Goal: Check status: Check status

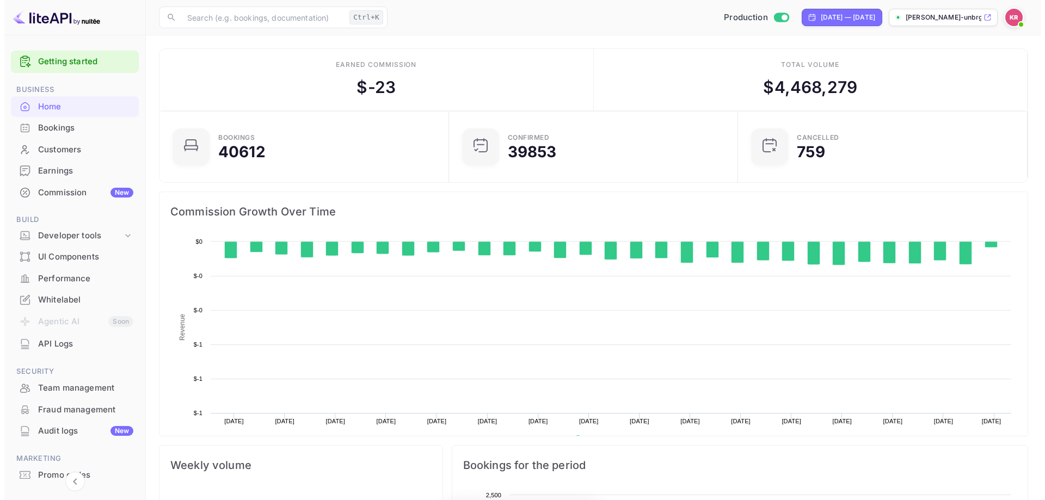
scroll to position [169, 274]
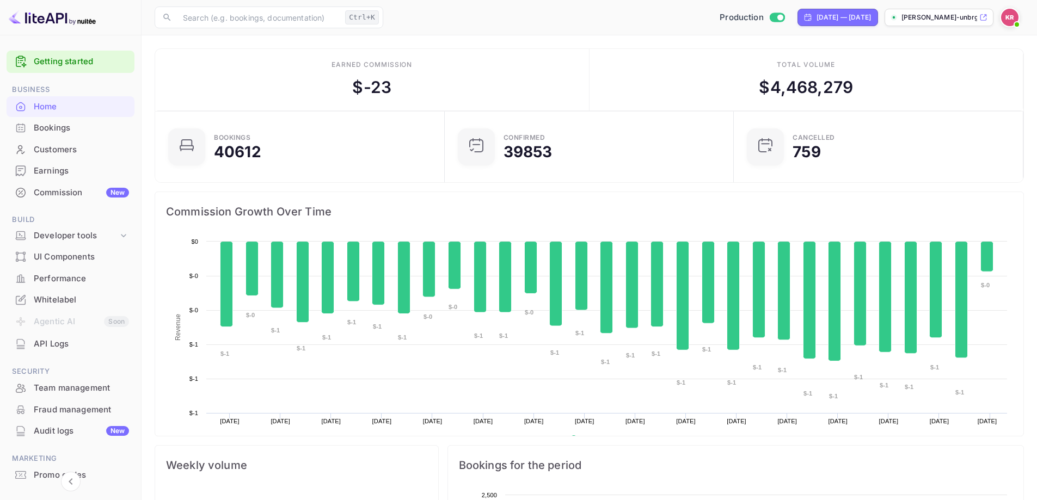
click at [90, 135] on div "Bookings" at bounding box center [71, 128] width 128 height 21
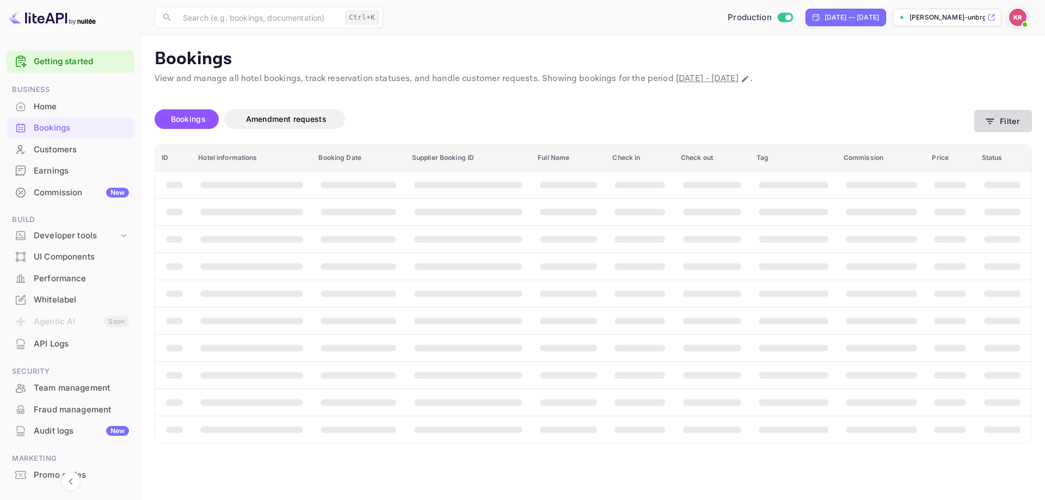
click at [994, 122] on icon "button" at bounding box center [990, 121] width 11 height 11
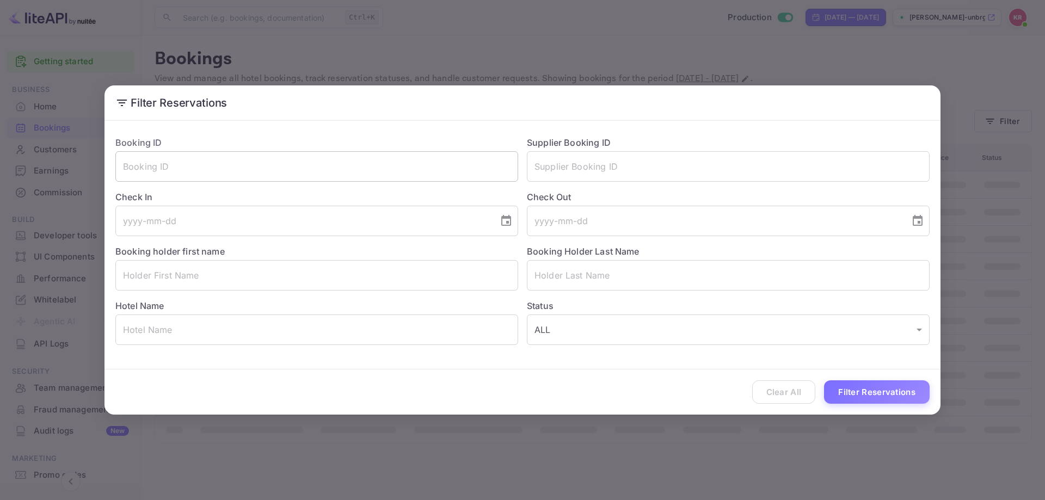
click at [305, 162] on input "text" at bounding box center [316, 166] width 403 height 30
paste input "rx4bRwCvE"
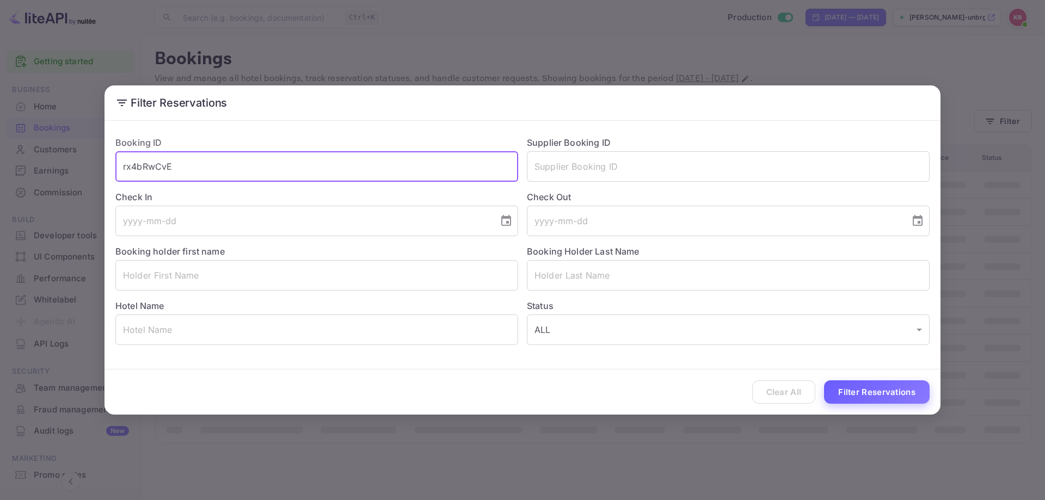
type input "rx4bRwCvE"
click at [905, 395] on button "Filter Reservations" at bounding box center [877, 392] width 106 height 23
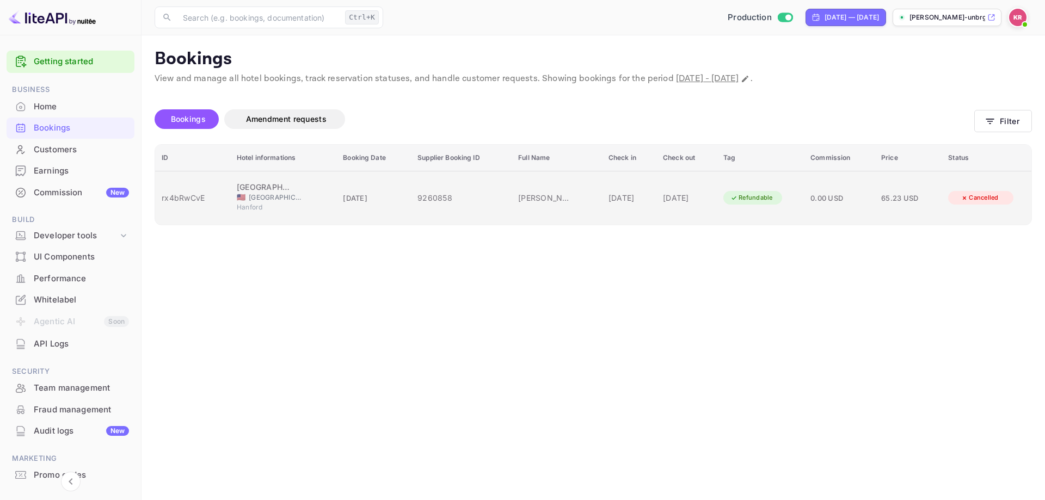
click at [554, 199] on td "Arturo Sandoval" at bounding box center [557, 198] width 90 height 54
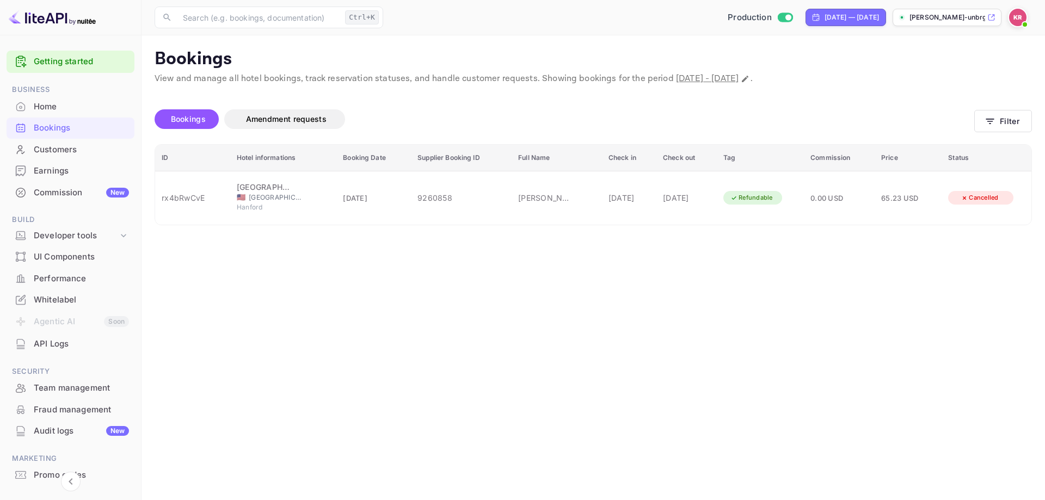
scroll to position [105, 0]
click at [818, 343] on div at bounding box center [522, 250] width 1045 height 500
click at [1004, 122] on button "Filter" at bounding box center [1004, 121] width 58 height 22
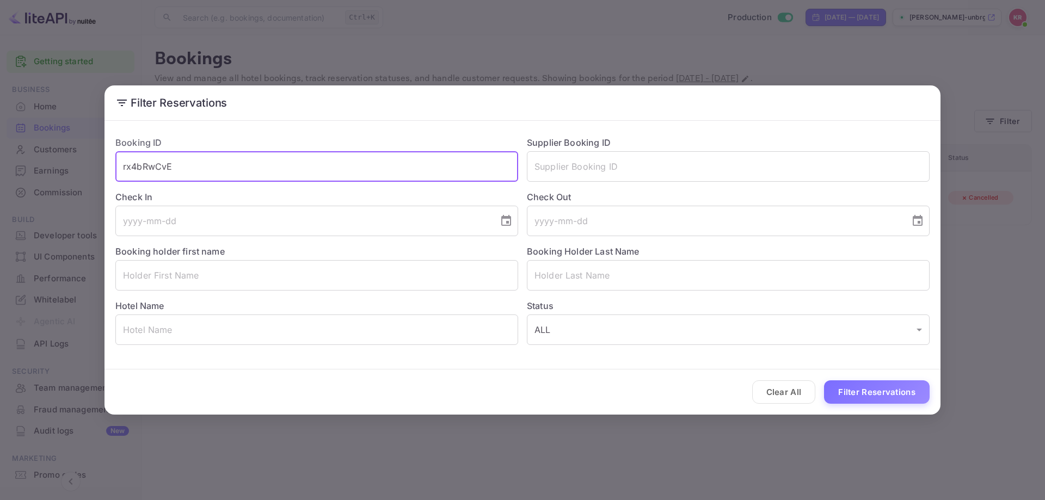
click at [418, 171] on input "rx4bRwCvE" at bounding box center [316, 166] width 403 height 30
paste input "8vV2M0gDd"
click at [416, 169] on input "rx4bRwCvE8vV2M0gDd" at bounding box center [316, 166] width 403 height 30
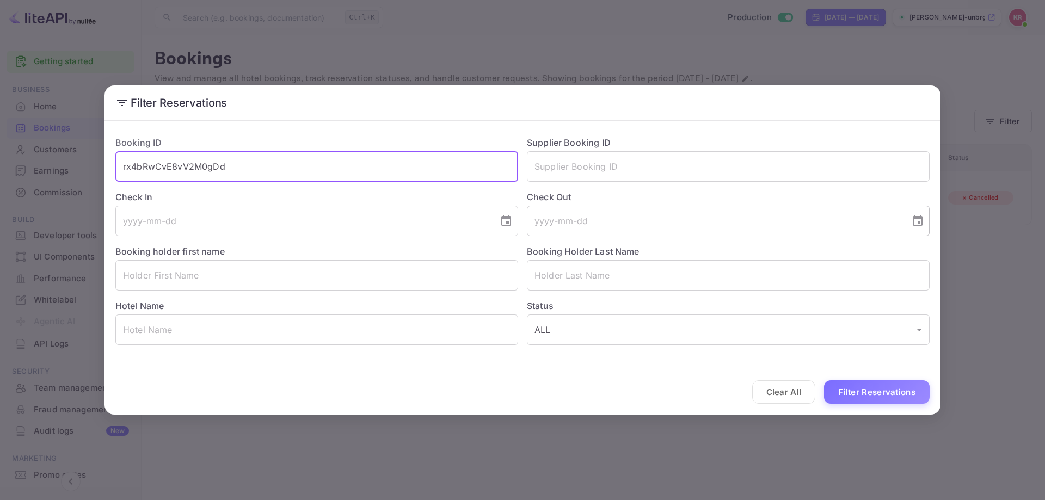
paste input "text"
type input "8vV2M0gDd"
click at [862, 396] on button "Filter Reservations" at bounding box center [877, 392] width 106 height 23
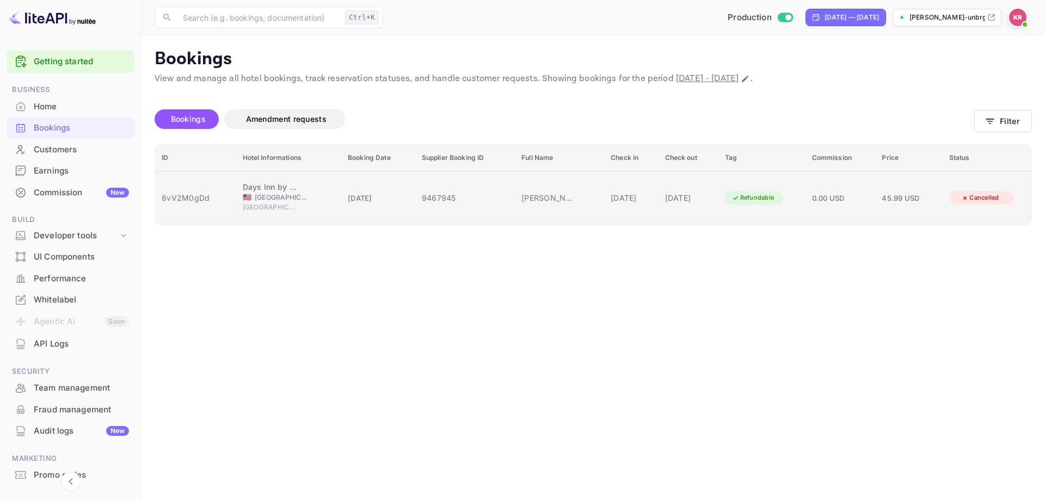
click at [604, 183] on td "22 Sep 2025" at bounding box center [631, 198] width 54 height 54
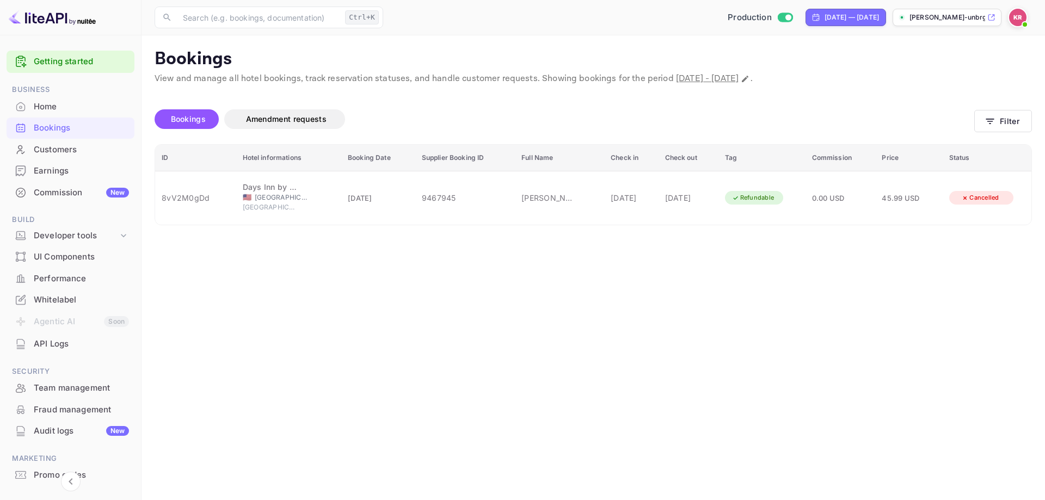
scroll to position [54, 0]
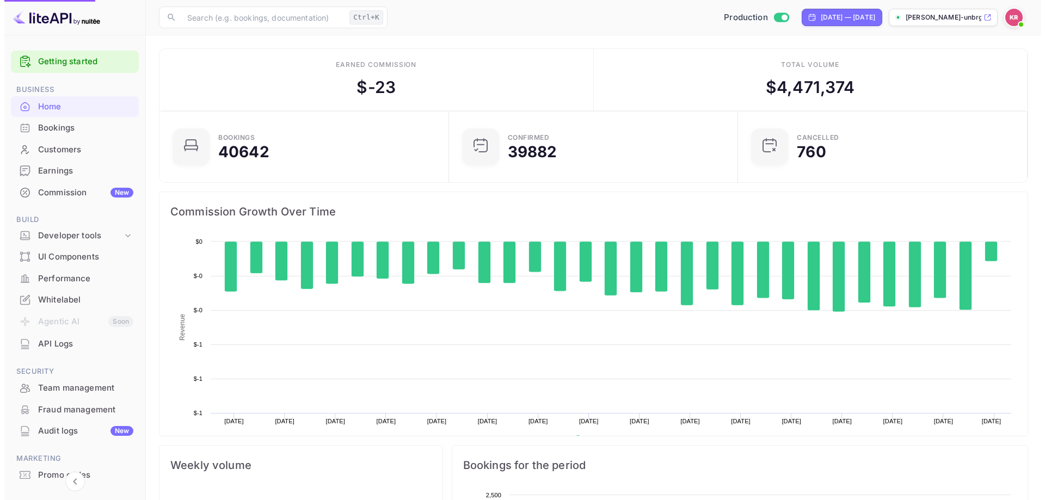
scroll to position [169, 274]
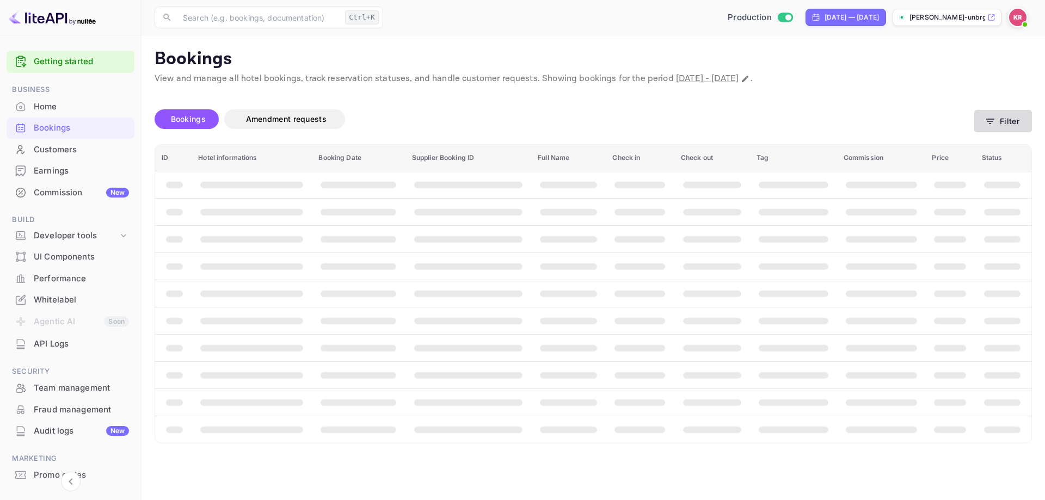
click at [999, 128] on button "Filter" at bounding box center [1004, 121] width 58 height 22
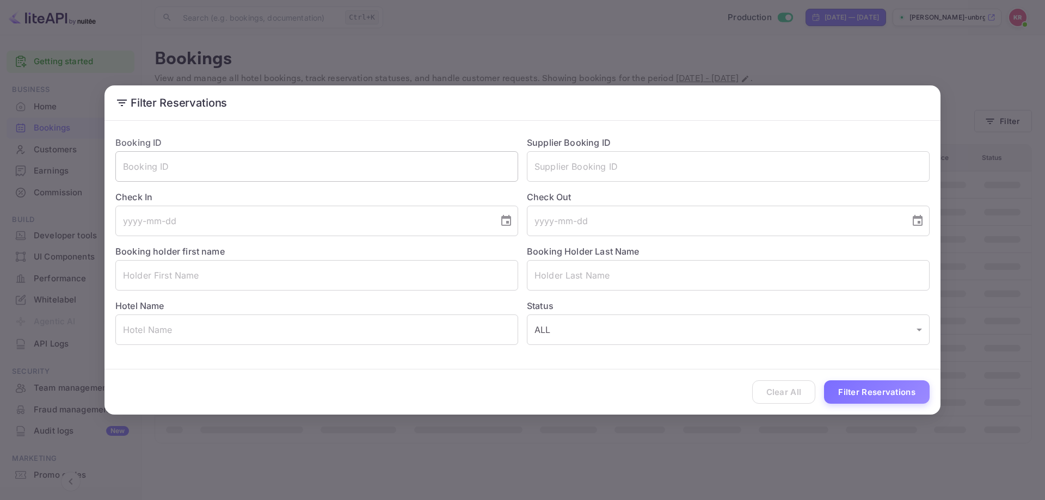
click at [353, 171] on input "text" at bounding box center [316, 166] width 403 height 30
paste input "83_NAw92b"
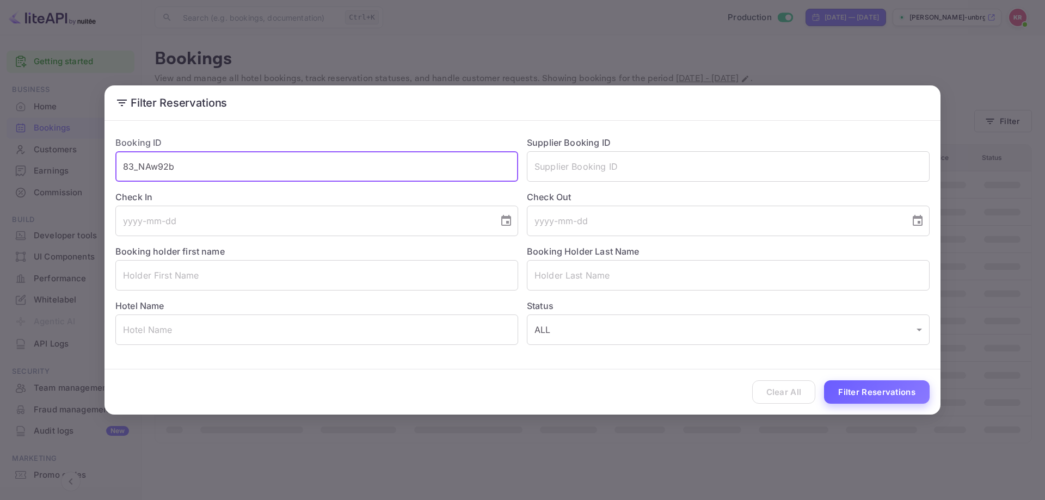
type input "83_NAw92b"
click at [861, 396] on button "Filter Reservations" at bounding box center [877, 392] width 106 height 23
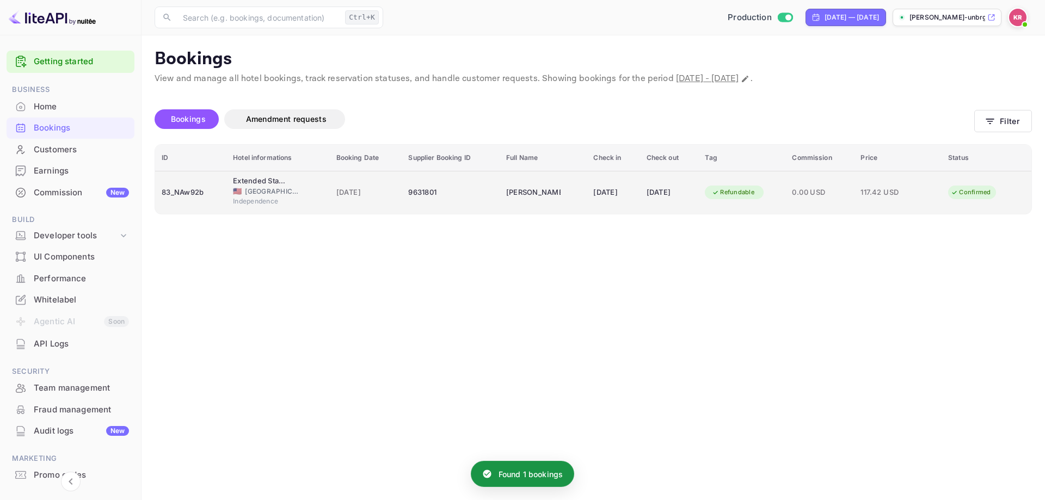
click at [622, 197] on div "[DATE]" at bounding box center [613, 192] width 40 height 17
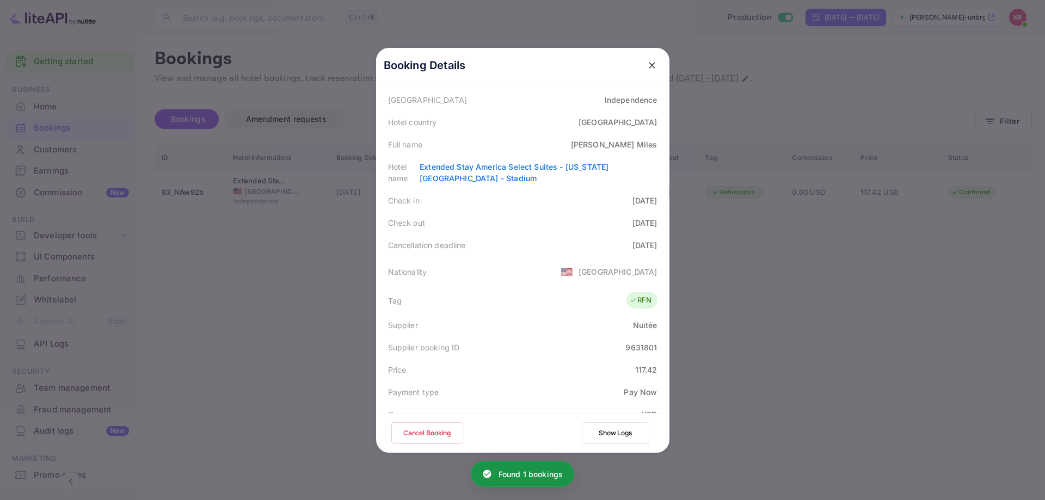
scroll to position [109, 0]
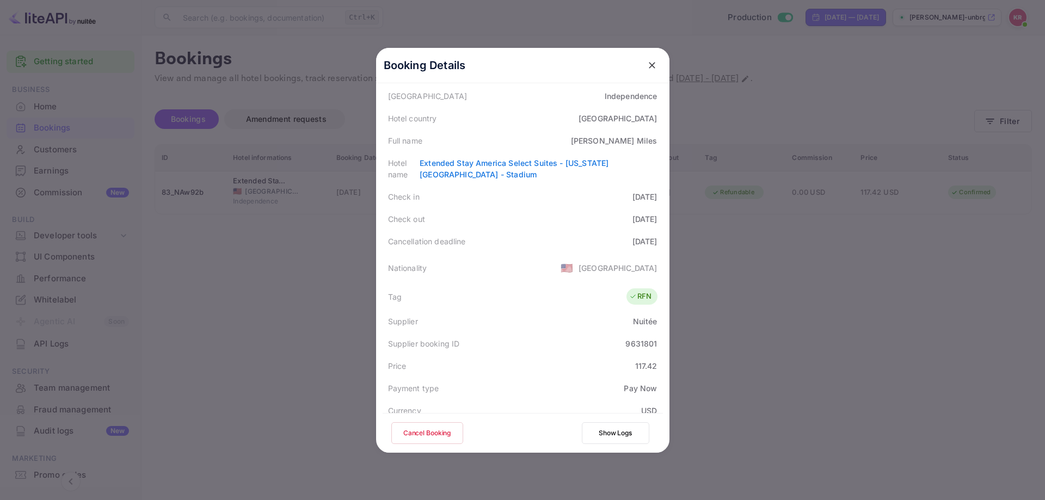
click at [748, 307] on div at bounding box center [522, 250] width 1045 height 500
